Goal: Navigation & Orientation: Find specific page/section

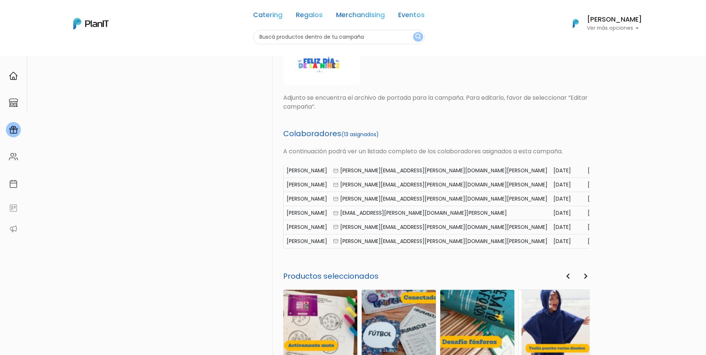
scroll to position [115, 0]
click at [658, 215] on div "PlanITGo Creá y gestioná campañas personalizadas para cumpleaños, aniversarios …" at bounding box center [353, 121] width 706 height 726
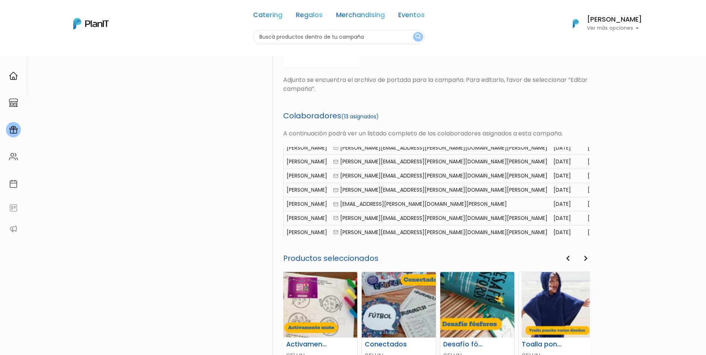
drag, startPoint x: 590, startPoint y: 215, endPoint x: 617, endPoint y: 236, distance: 35.0
click at [617, 236] on div "PlanITGo Creá y gestioná campañas personalizadas para cumpleaños, aniversarios …" at bounding box center [353, 103] width 706 height 726
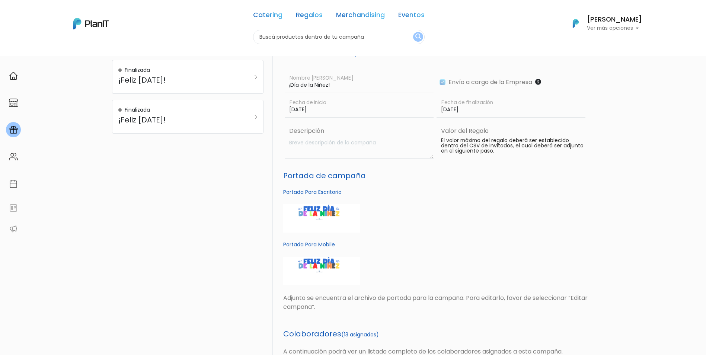
scroll to position [0, 0]
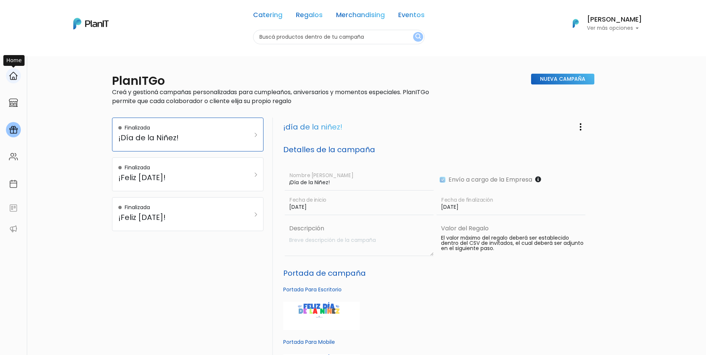
click at [13, 81] on div at bounding box center [13, 75] width 15 height 15
